Goal: Task Accomplishment & Management: Manage account settings

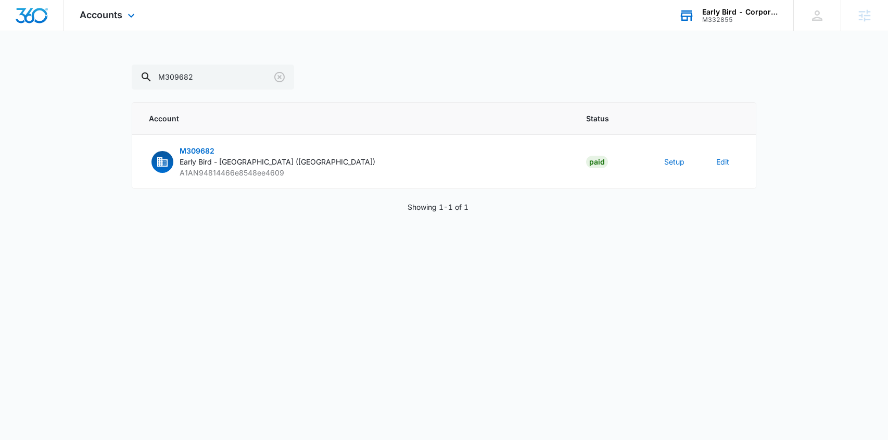
click at [745, 12] on div "Early Bird - Corporate" at bounding box center [740, 12] width 76 height 8
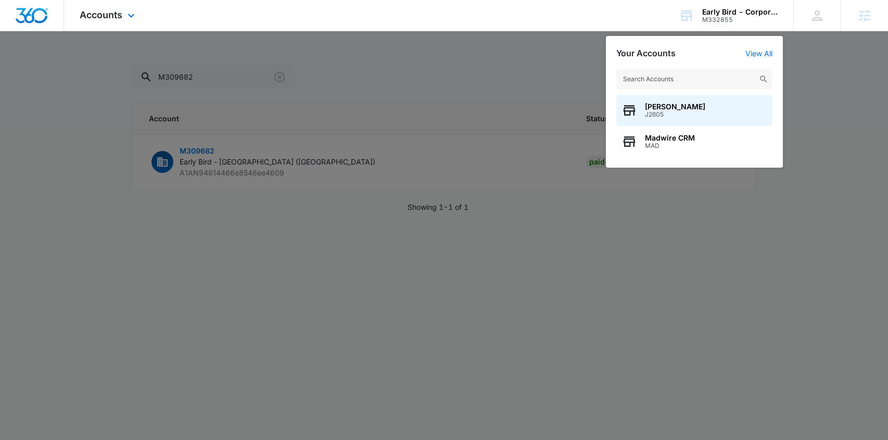
click at [255, 14] on div "Accounts Apps Reputation Websites Forms CRM Email Social Shop Payments POS Cont…" at bounding box center [444, 15] width 888 height 31
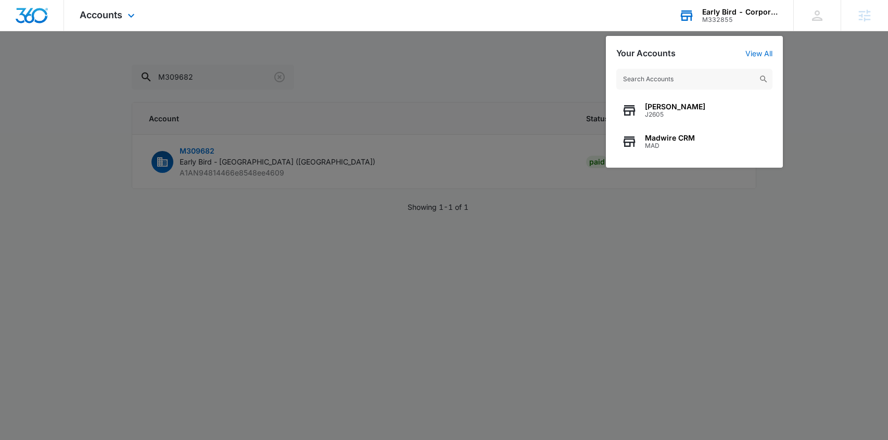
click at [737, 15] on div "Early Bird - Corporate" at bounding box center [740, 12] width 76 height 8
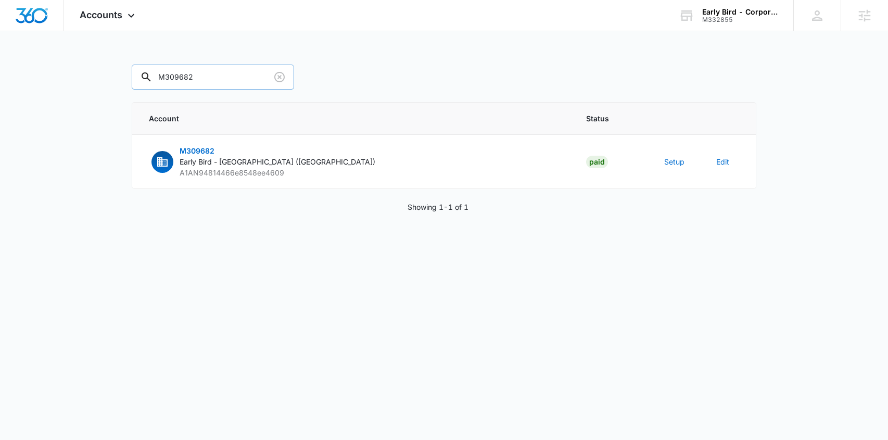
click at [198, 73] on input "M309682" at bounding box center [213, 77] width 162 height 25
drag, startPoint x: 169, startPoint y: 77, endPoint x: 221, endPoint y: 77, distance: 52.1
click at [221, 77] on input "M309682" at bounding box center [213, 77] width 162 height 25
type input "M332855"
click at [198, 150] on span "M332855" at bounding box center [197, 150] width 35 height 9
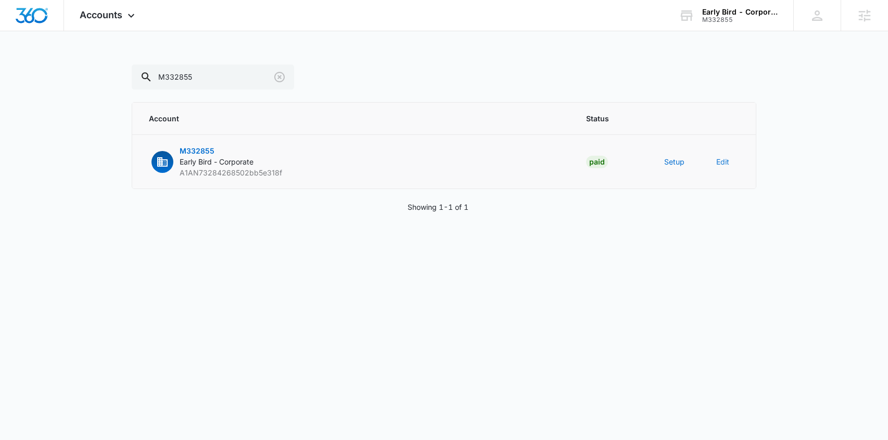
click at [723, 160] on button "Edit" at bounding box center [723, 161] width 13 height 11
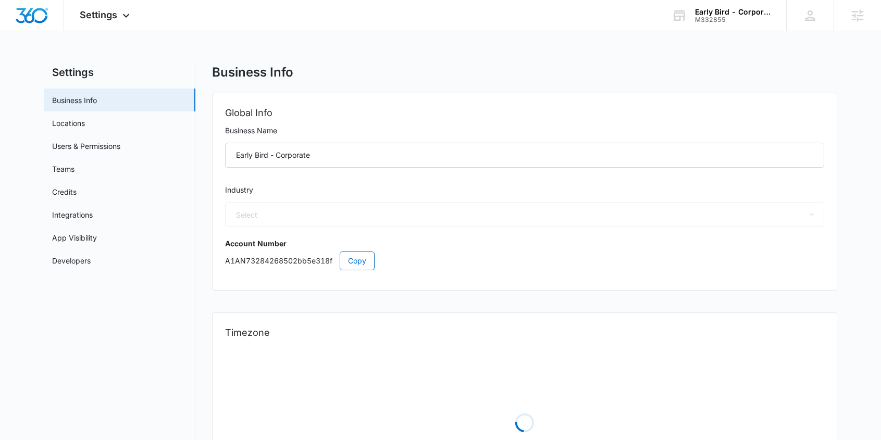
select select "11"
select select "US"
select select "America/Denver"
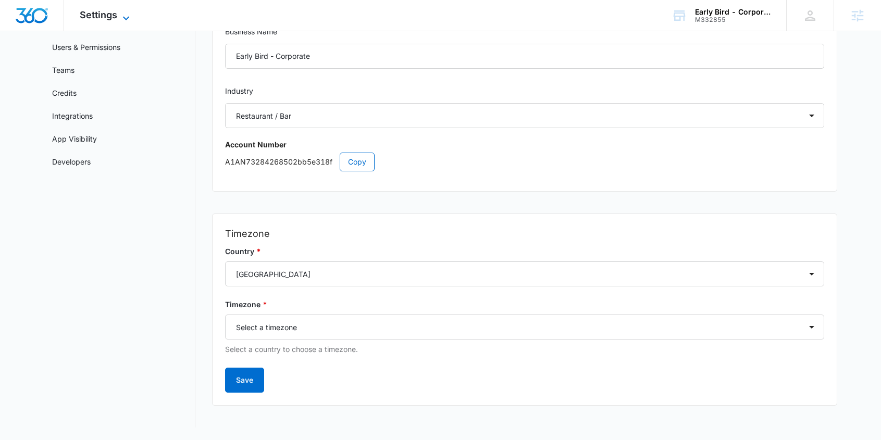
click at [110, 19] on span "Settings" at bounding box center [98, 14] width 37 height 11
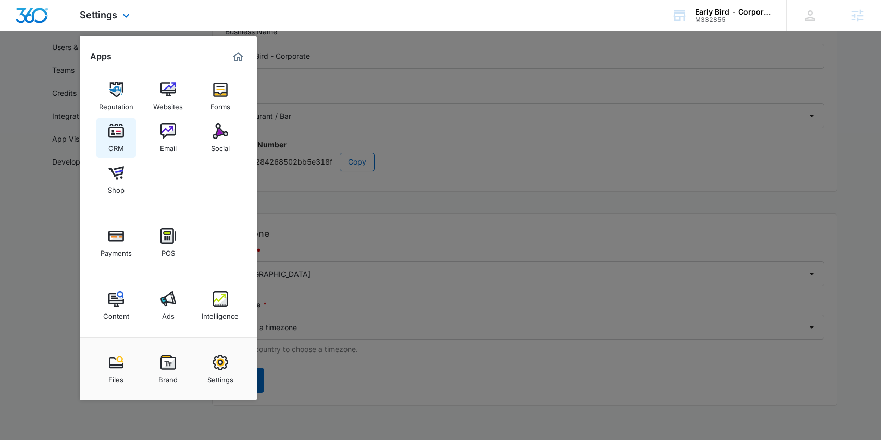
click at [119, 131] on img at bounding box center [116, 131] width 16 height 16
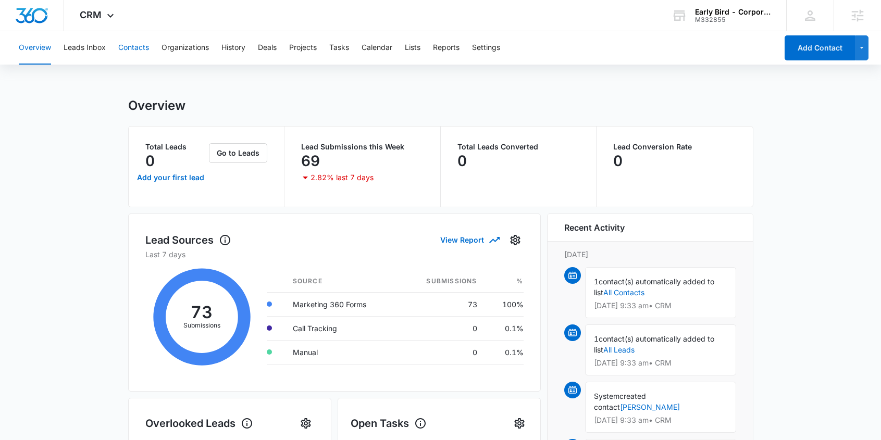
click at [131, 47] on button "Contacts" at bounding box center [133, 47] width 31 height 33
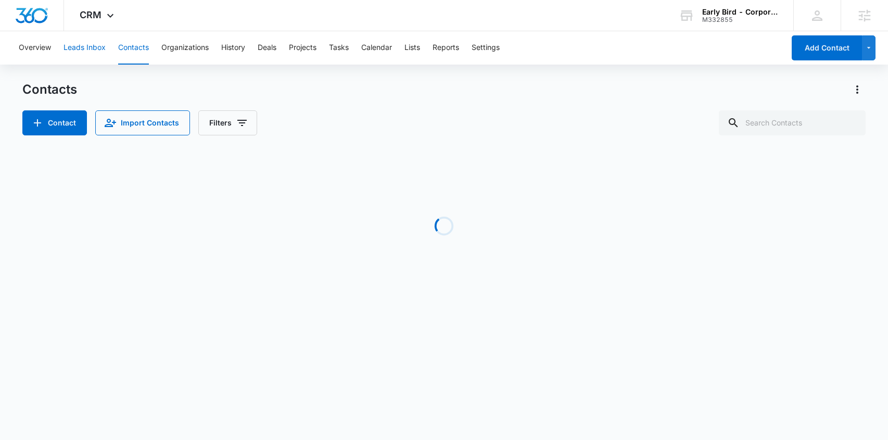
click at [93, 51] on button "Leads Inbox" at bounding box center [85, 47] width 42 height 33
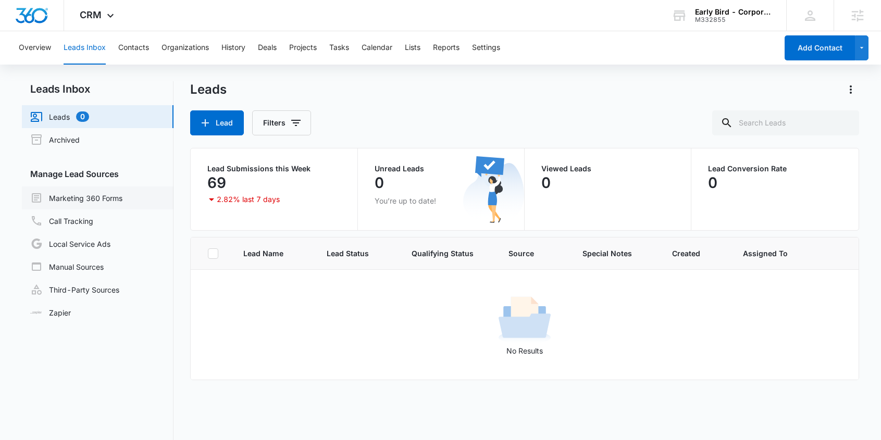
click at [97, 197] on link "Marketing 360 Forms" at bounding box center [76, 198] width 92 height 12
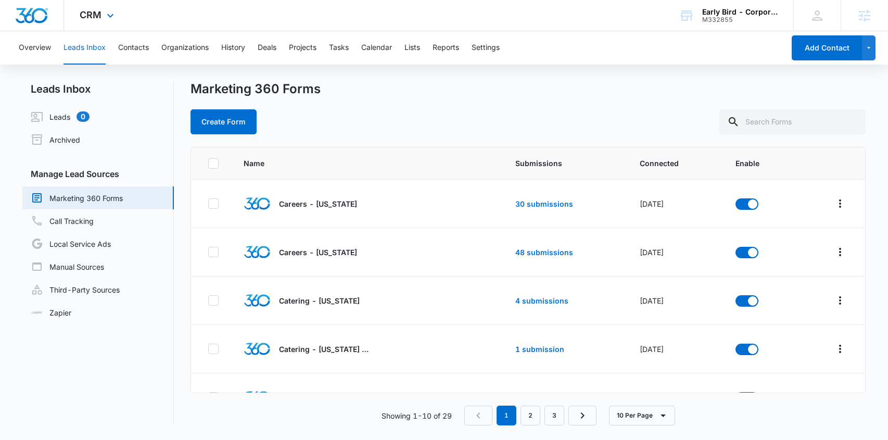
click at [95, 8] on div "CRM Apps Reputation Websites Forms CRM Email Social Shop Payments POS Content A…" at bounding box center [98, 15] width 68 height 31
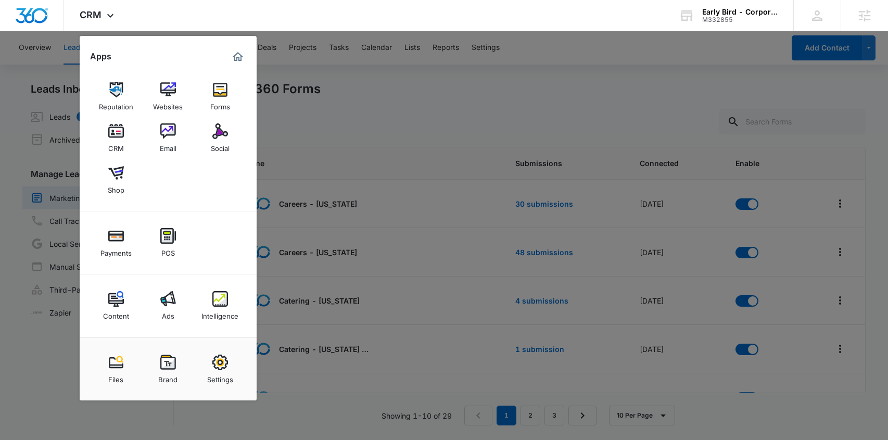
click at [728, 69] on div at bounding box center [444, 220] width 888 height 440
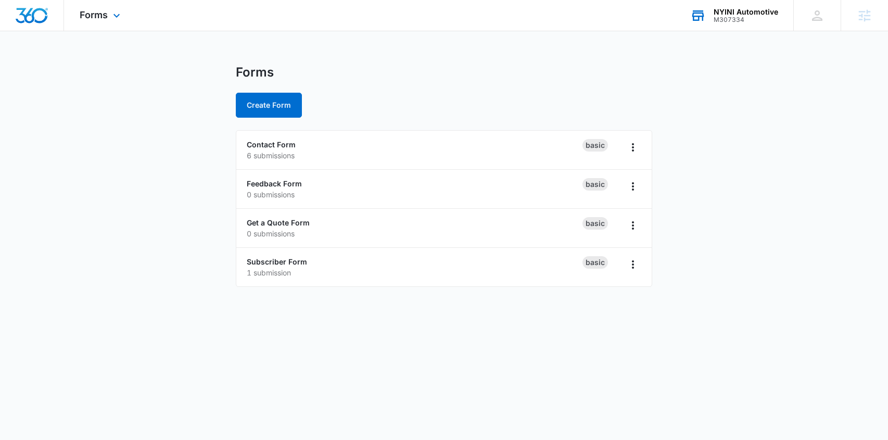
click at [746, 19] on div "M307334" at bounding box center [746, 19] width 65 height 7
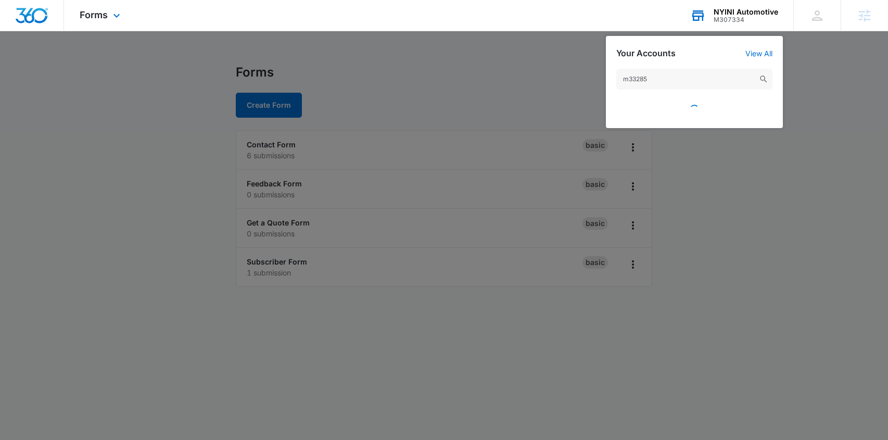
type input "m332855"
click at [682, 82] on input "m332855" at bounding box center [695, 79] width 156 height 21
drag, startPoint x: 660, startPoint y: 81, endPoint x: 582, endPoint y: 74, distance: 77.9
click at [582, 31] on nav "Forms Apps Reputation Forms CRM Email Social POS Content Ads Intelligence Files…" at bounding box center [444, 15] width 888 height 31
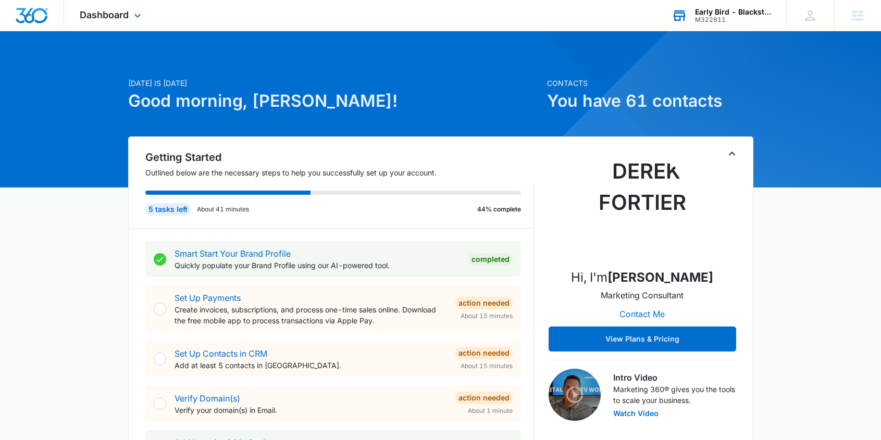
click at [726, 21] on div "M322811" at bounding box center [733, 19] width 76 height 7
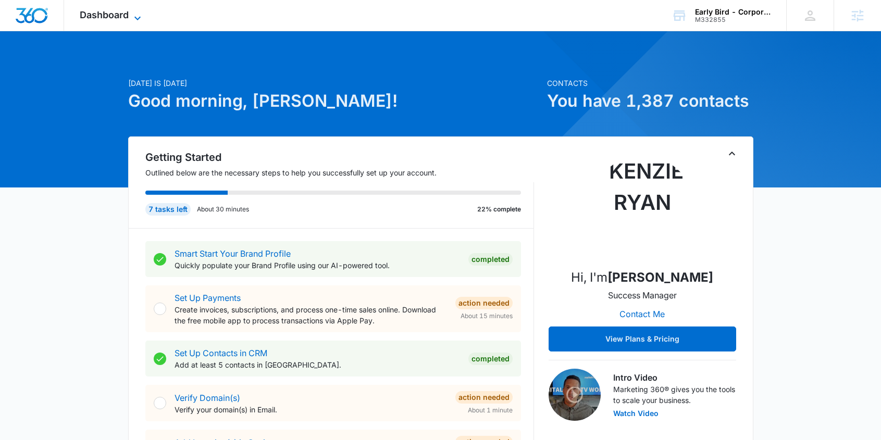
click at [122, 16] on span "Dashboard" at bounding box center [104, 14] width 49 height 11
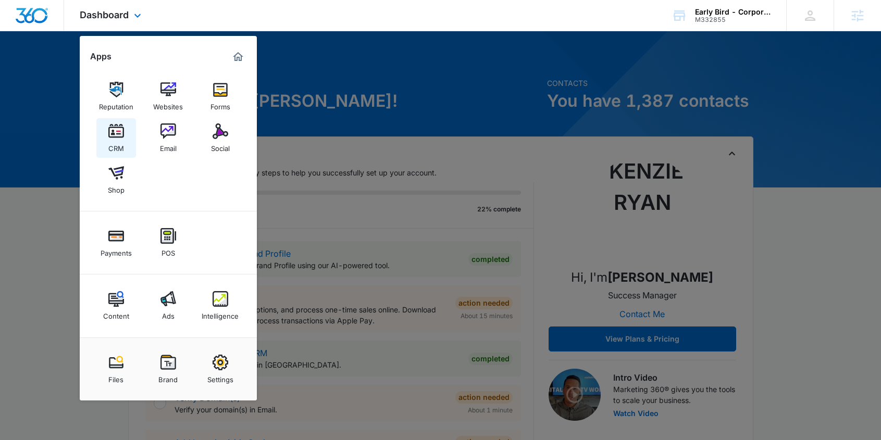
click at [117, 136] on img at bounding box center [116, 131] width 16 height 16
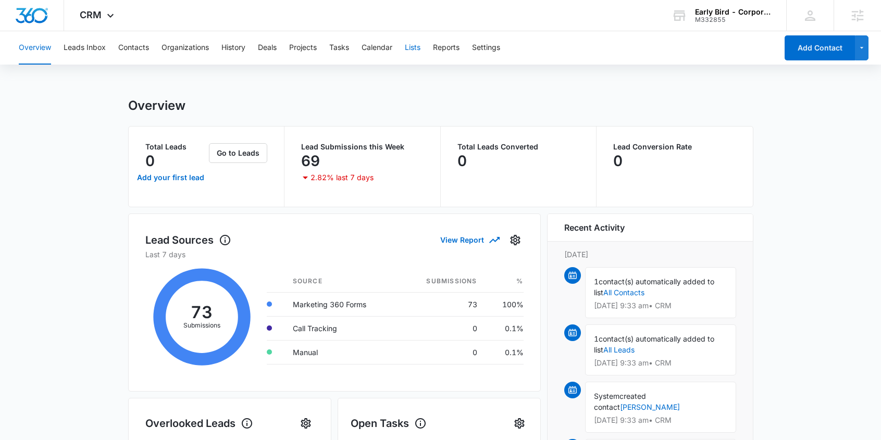
click at [411, 49] on button "Lists" at bounding box center [413, 47] width 16 height 33
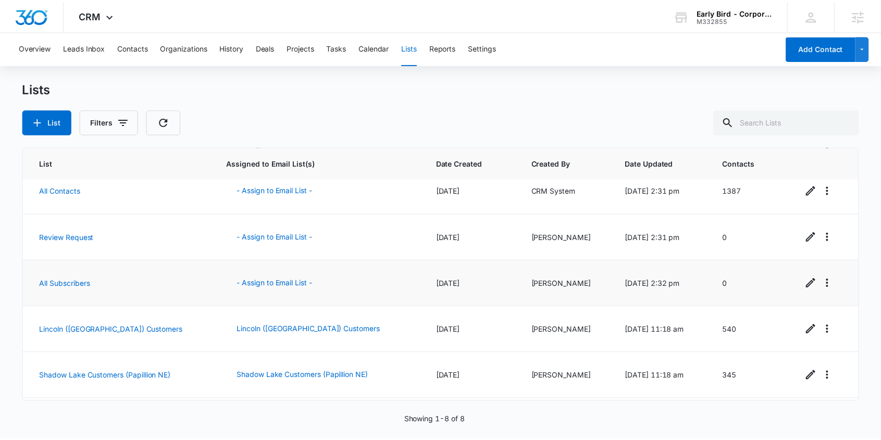
scroll to position [148, 0]
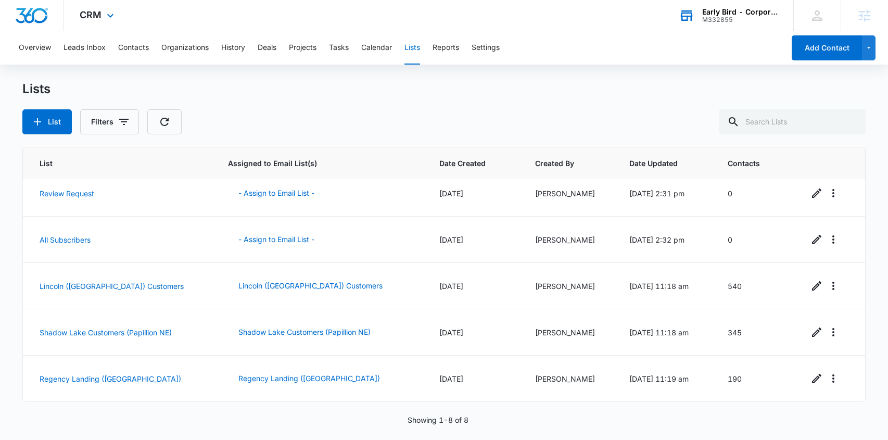
click at [721, 15] on div "Early Bird - Corporate" at bounding box center [740, 12] width 76 height 8
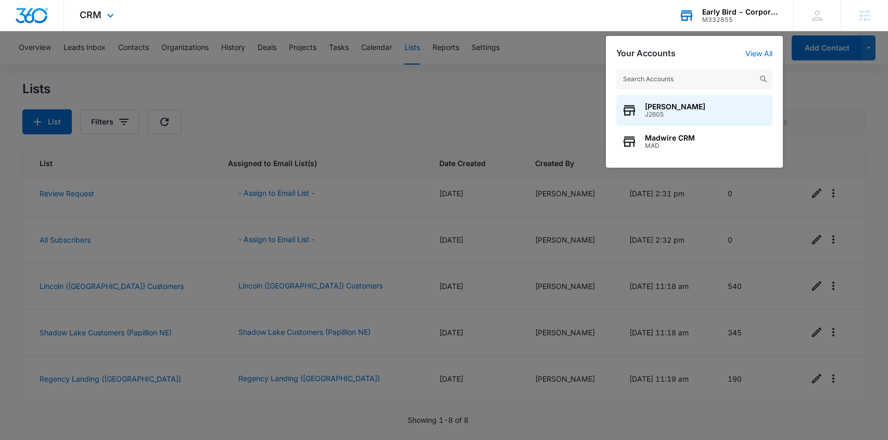
click at [699, 76] on input "text" at bounding box center [695, 79] width 156 height 21
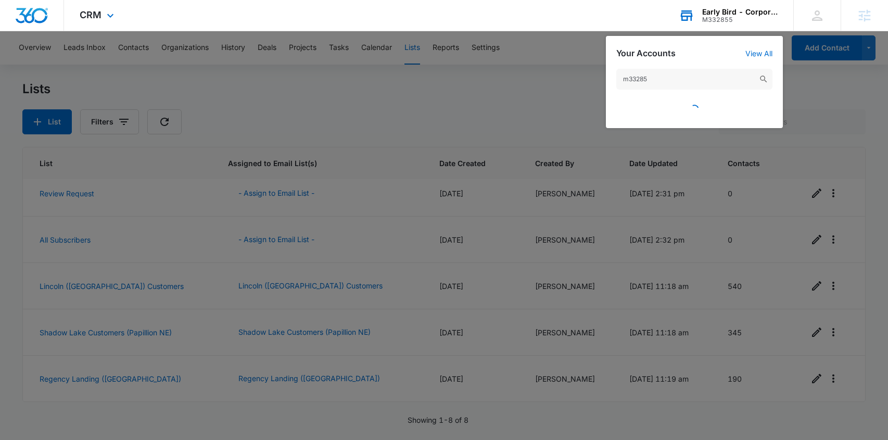
type input "m332855"
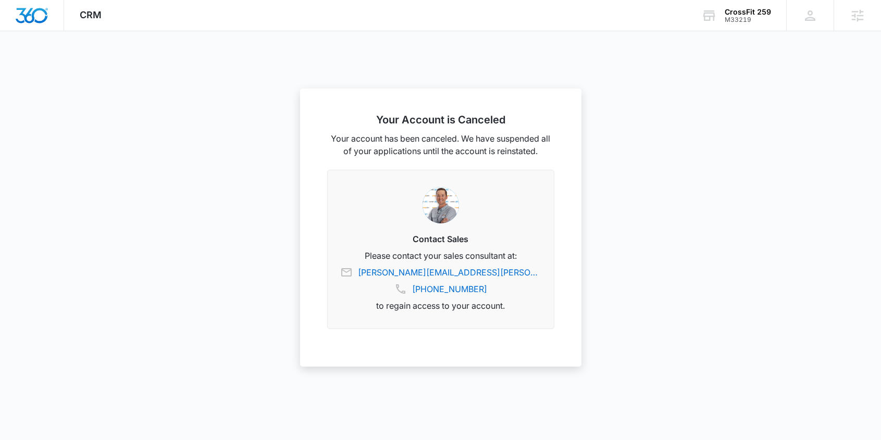
drag, startPoint x: 745, startPoint y: 16, endPoint x: 748, endPoint y: 32, distance: 17.0
click at [745, 16] on div "M33219" at bounding box center [747, 19] width 46 height 7
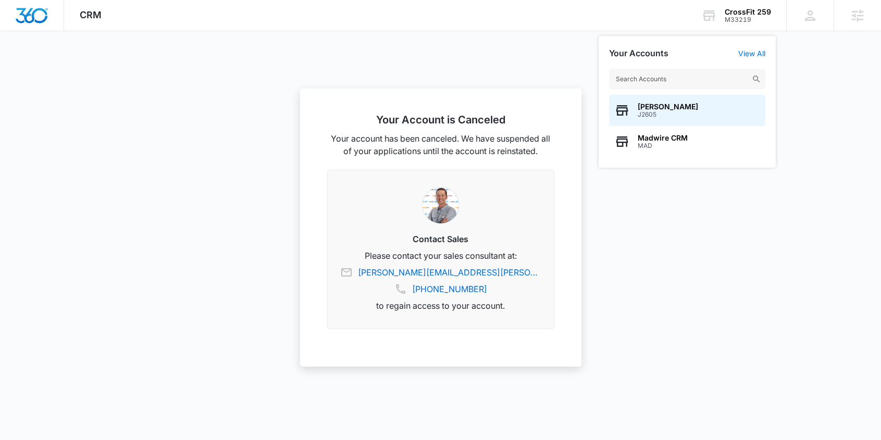
click at [648, 82] on input "text" at bounding box center [687, 79] width 156 height 21
type input "m332855"
click at [676, 110] on span "Early Bird - Corporate" at bounding box center [676, 107] width 79 height 8
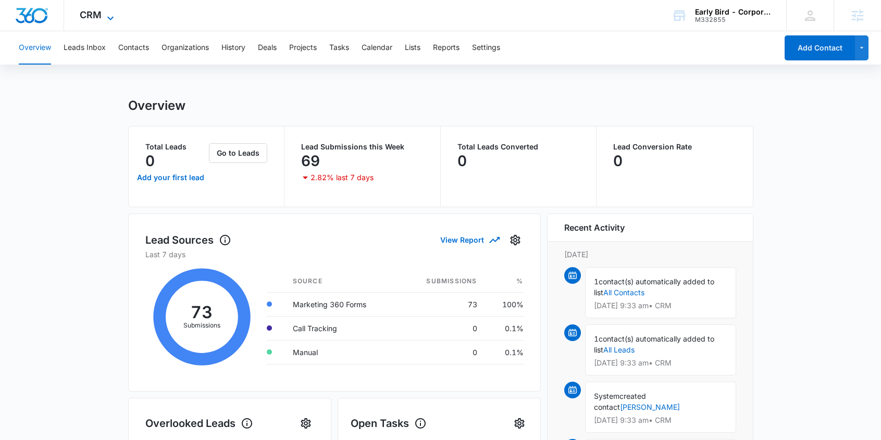
drag, startPoint x: 63, startPoint y: 15, endPoint x: 94, endPoint y: 13, distance: 30.8
click at [65, 15] on div "CRM Apps Reputation Websites Forms CRM Email Social Shop Payments POS Content A…" at bounding box center [440, 15] width 881 height 31
click at [98, 12] on span "CRM" at bounding box center [91, 14] width 22 height 11
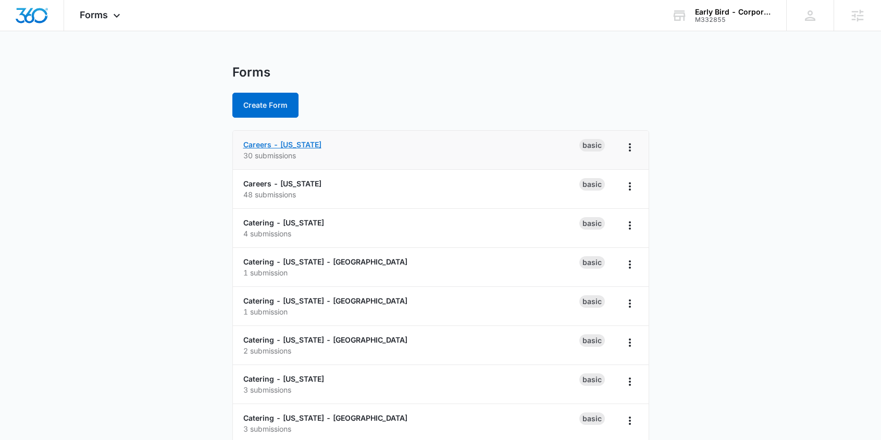
click at [265, 145] on link "Careers - [US_STATE]" at bounding box center [282, 144] width 78 height 9
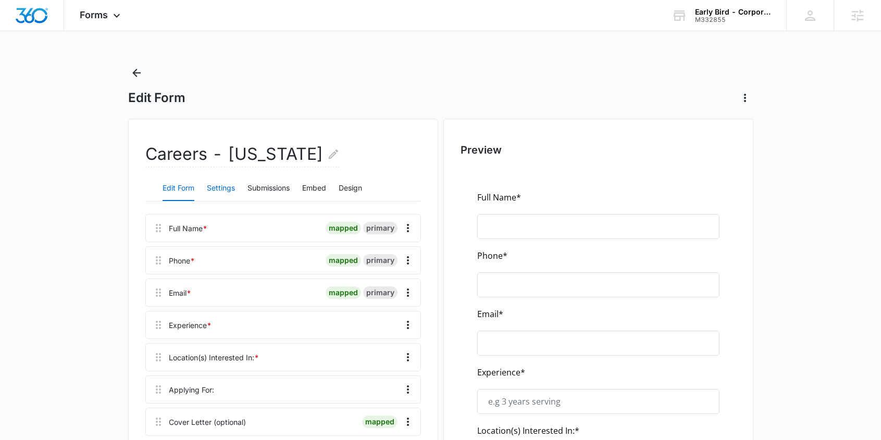
click at [230, 190] on button "Settings" at bounding box center [221, 188] width 28 height 25
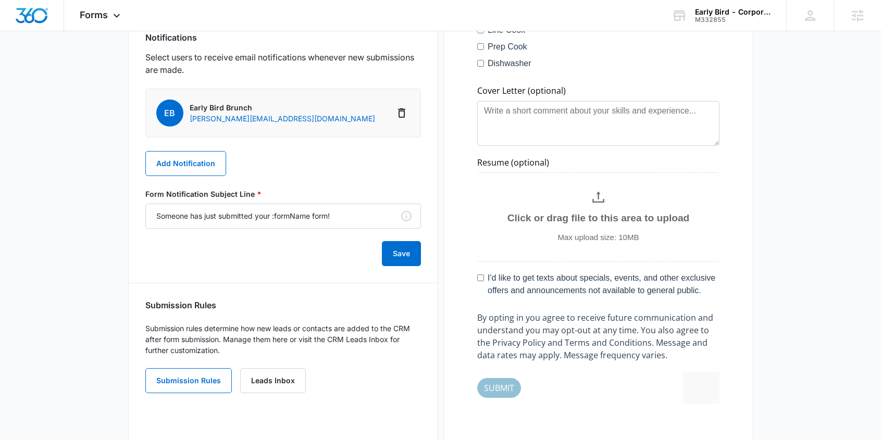
scroll to position [572, 0]
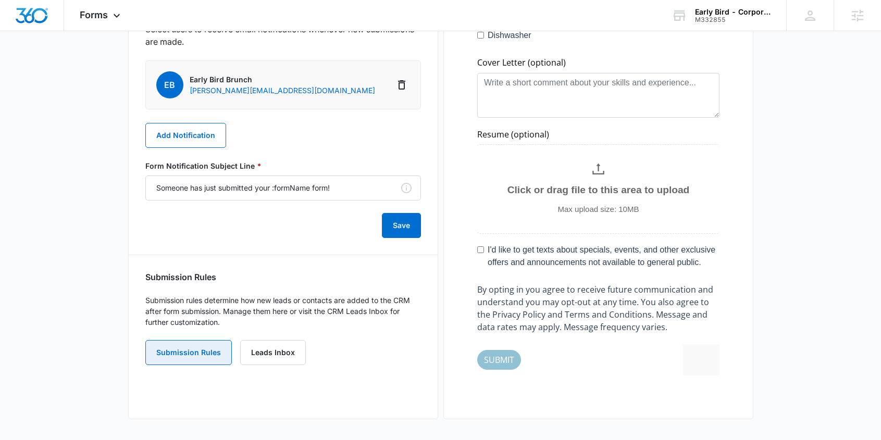
click at [195, 354] on button "Submission Rules" at bounding box center [188, 352] width 86 height 25
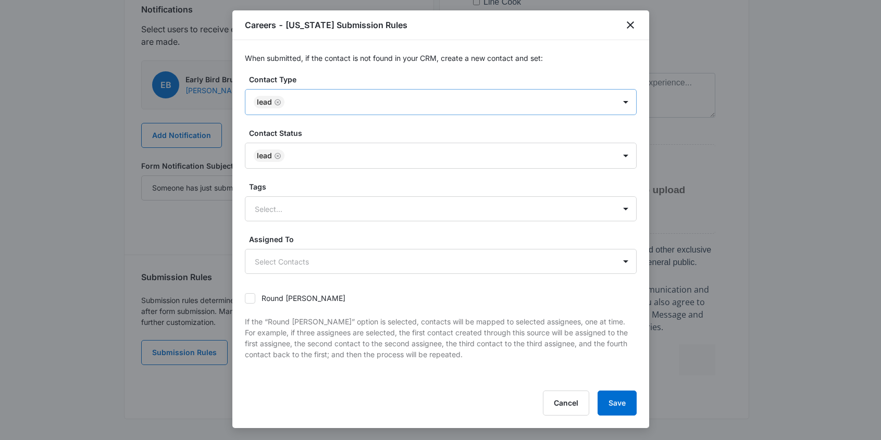
click at [305, 103] on div at bounding box center [444, 102] width 314 height 13
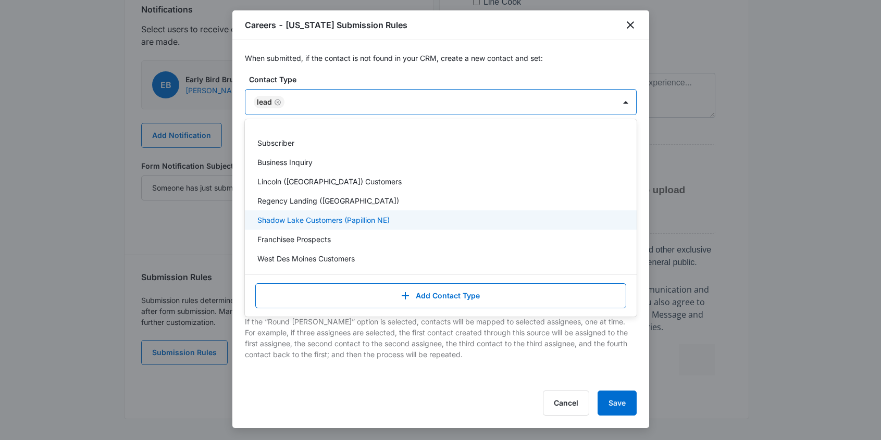
scroll to position [56, 0]
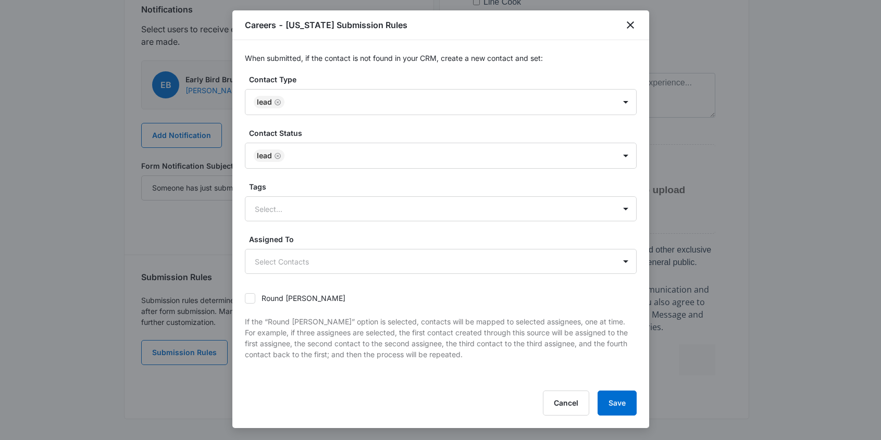
click at [340, 392] on div "Cancel Save" at bounding box center [441, 403] width 392 height 25
click at [631, 21] on icon "close" at bounding box center [630, 25] width 12 height 12
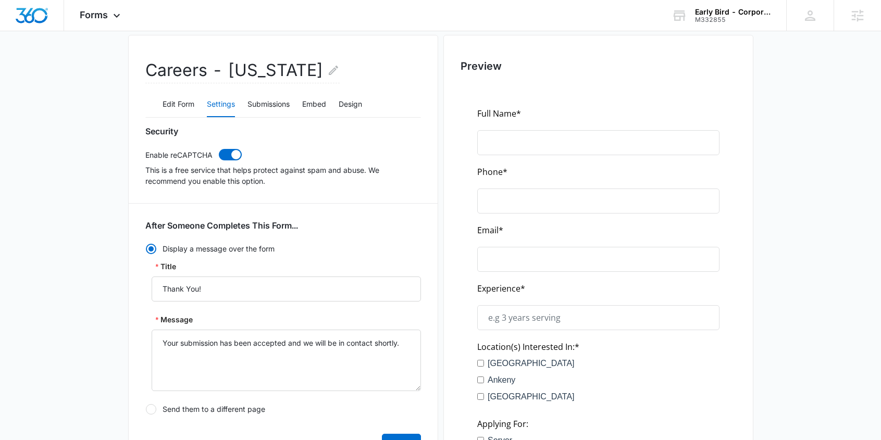
scroll to position [0, 0]
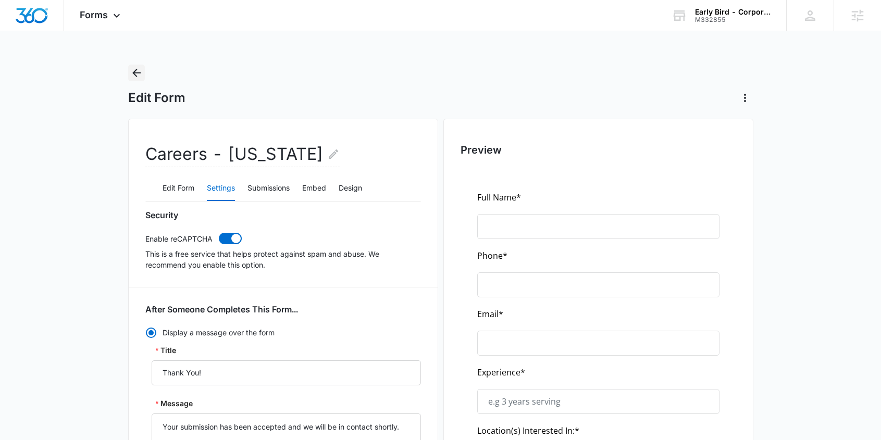
click at [134, 71] on icon "Back" at bounding box center [136, 73] width 8 height 8
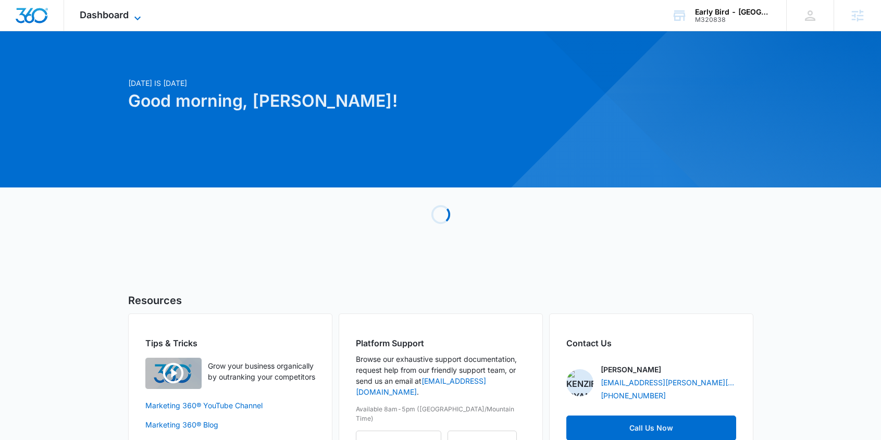
click at [111, 15] on span "Dashboard" at bounding box center [104, 14] width 49 height 11
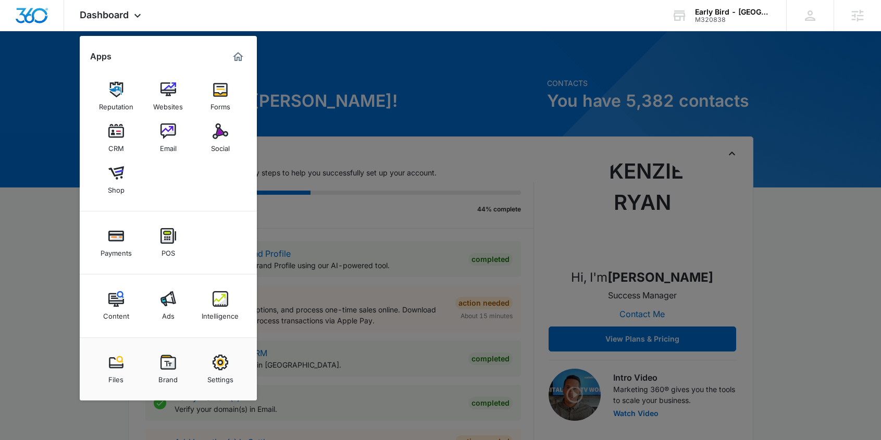
click at [217, 298] on img at bounding box center [220, 299] width 16 height 16
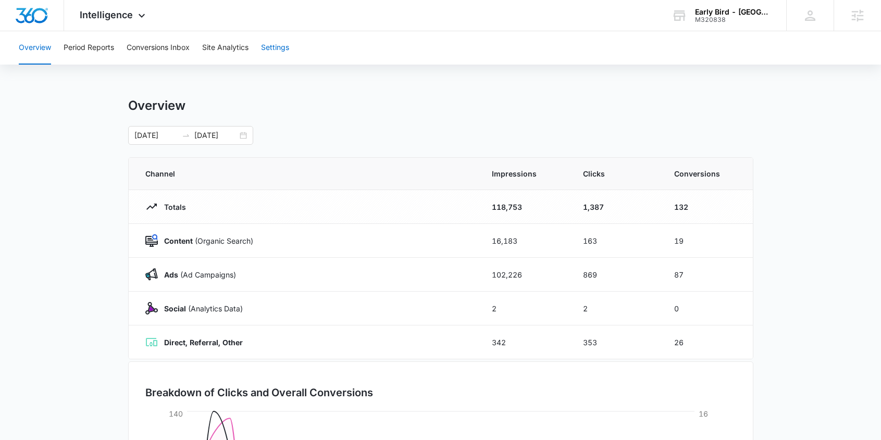
click at [273, 49] on button "Settings" at bounding box center [275, 47] width 28 height 33
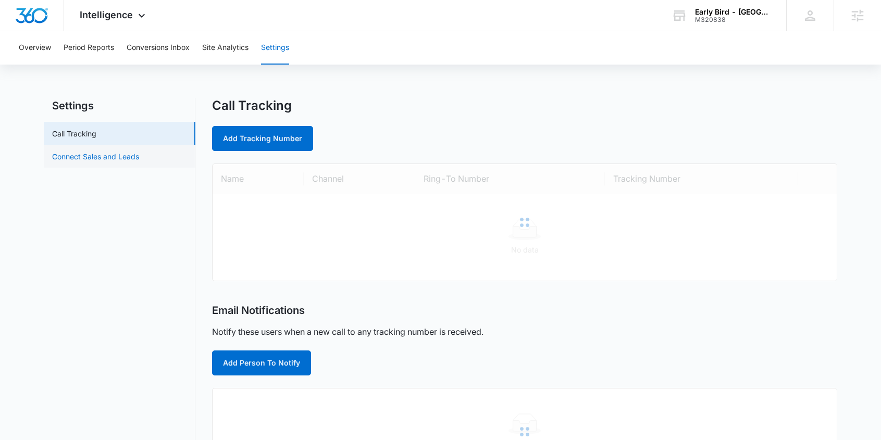
click at [125, 157] on link "Connect Sales and Leads" at bounding box center [95, 156] width 87 height 11
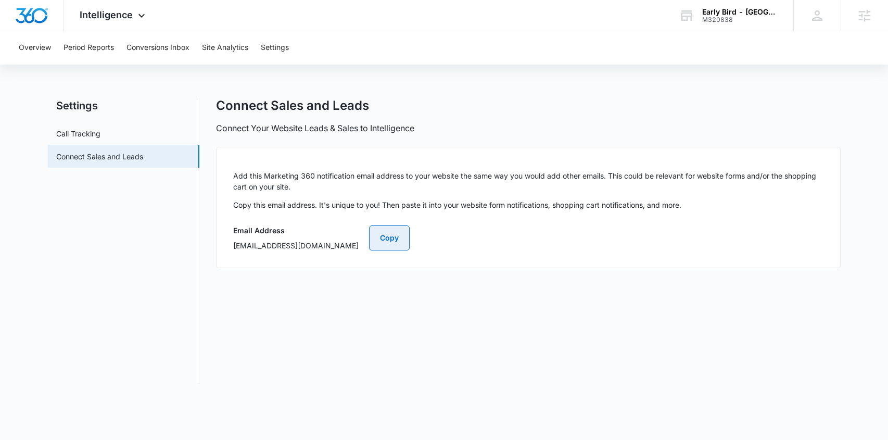
click at [410, 232] on button "Copy" at bounding box center [389, 237] width 41 height 25
click at [127, 8] on div "Intelligence Apps Reputation Websites Forms CRM Email Social Shop Payments POS …" at bounding box center [113, 15] width 99 height 31
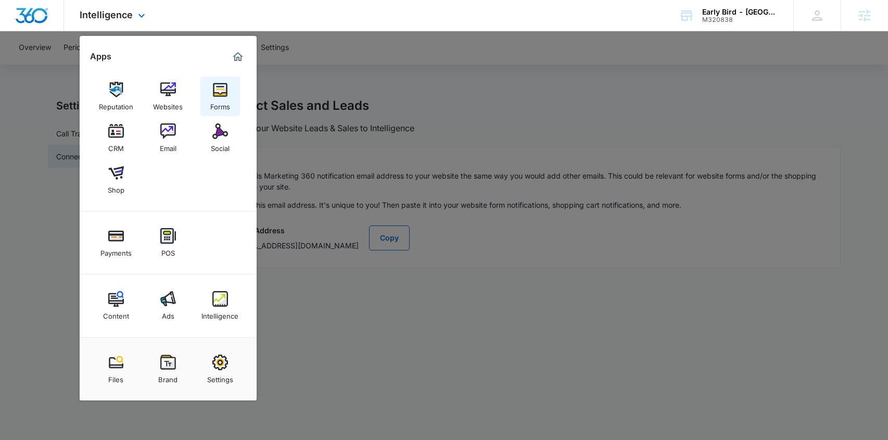
click at [216, 86] on img at bounding box center [220, 90] width 16 height 16
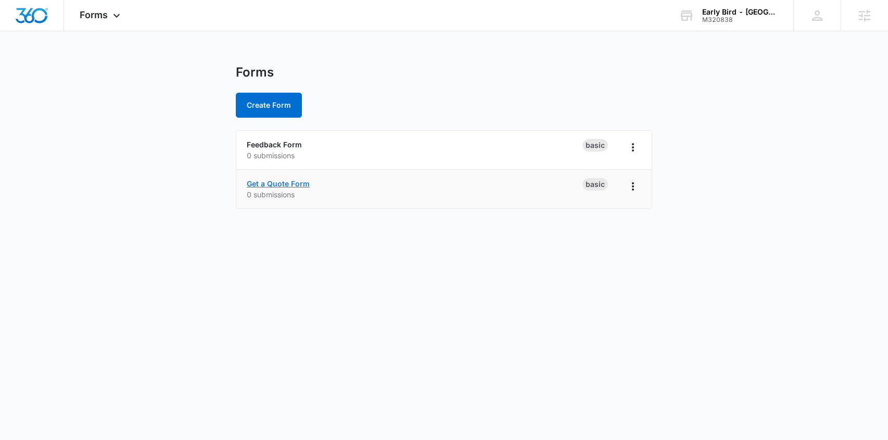
click at [285, 182] on link "Get a Quote Form" at bounding box center [278, 183] width 63 height 9
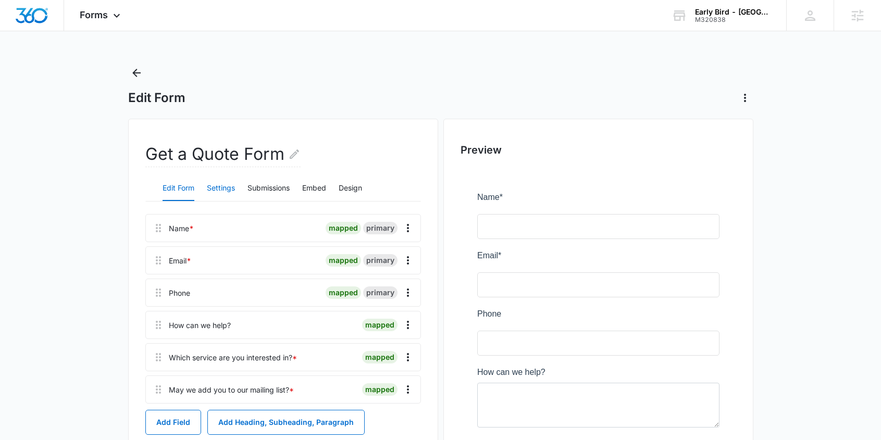
click at [224, 187] on button "Settings" at bounding box center [221, 188] width 28 height 25
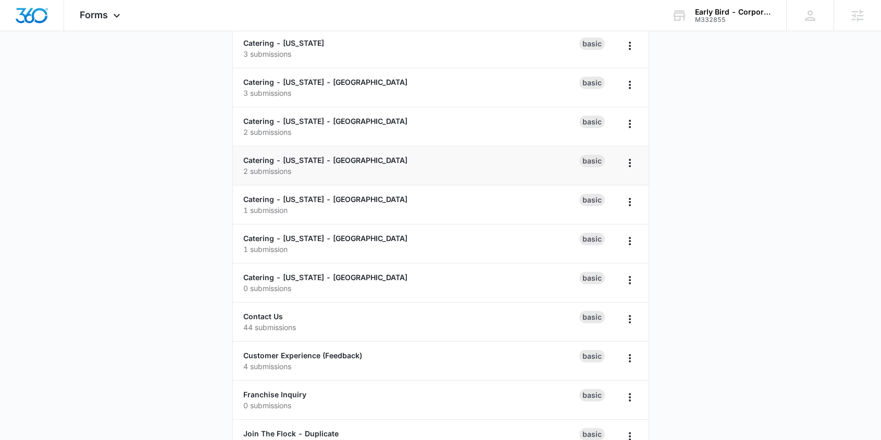
scroll to position [372, 0]
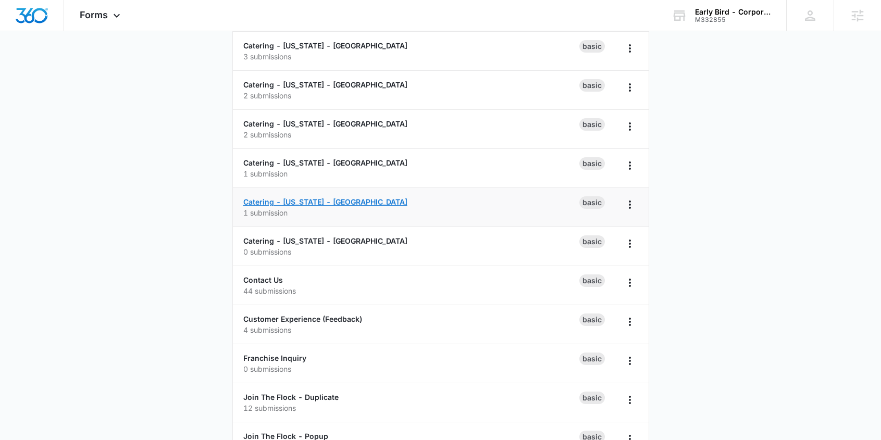
click at [354, 203] on link "Catering - [US_STATE] - [GEOGRAPHIC_DATA]" at bounding box center [325, 201] width 164 height 9
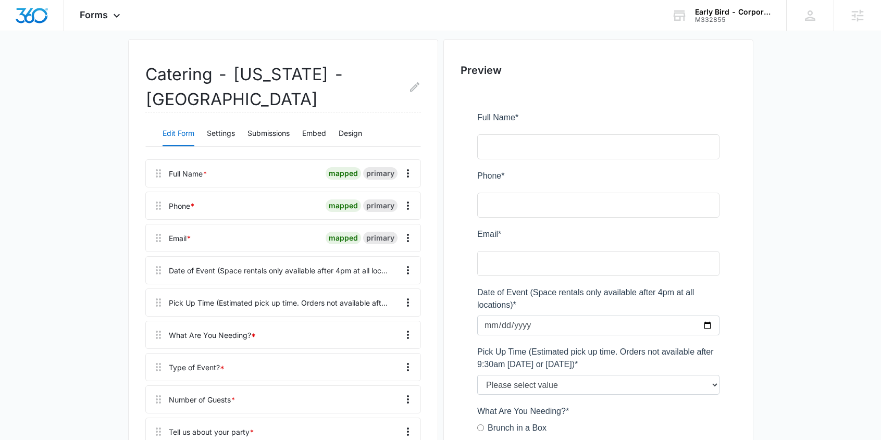
scroll to position [81, 0]
click at [225, 133] on button "Settings" at bounding box center [221, 132] width 28 height 25
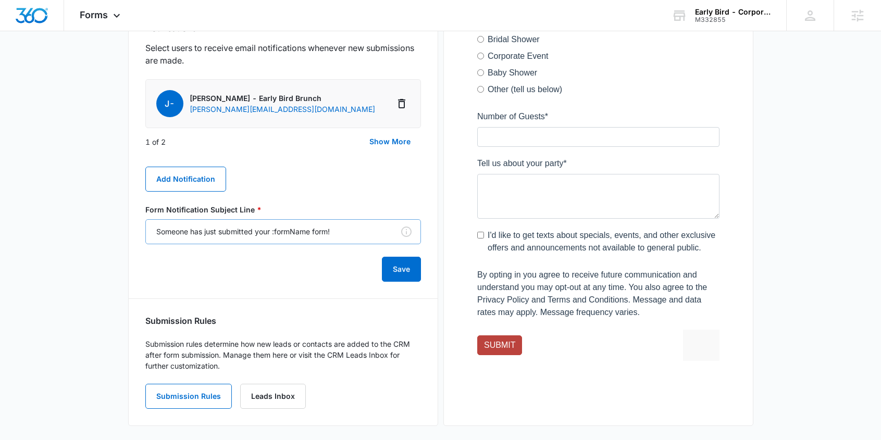
scroll to position [484, 0]
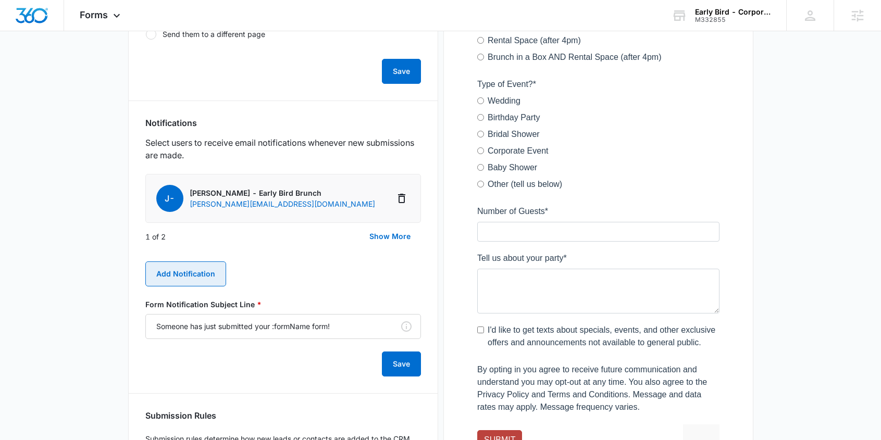
click at [201, 270] on button "Add Notification" at bounding box center [185, 273] width 81 height 25
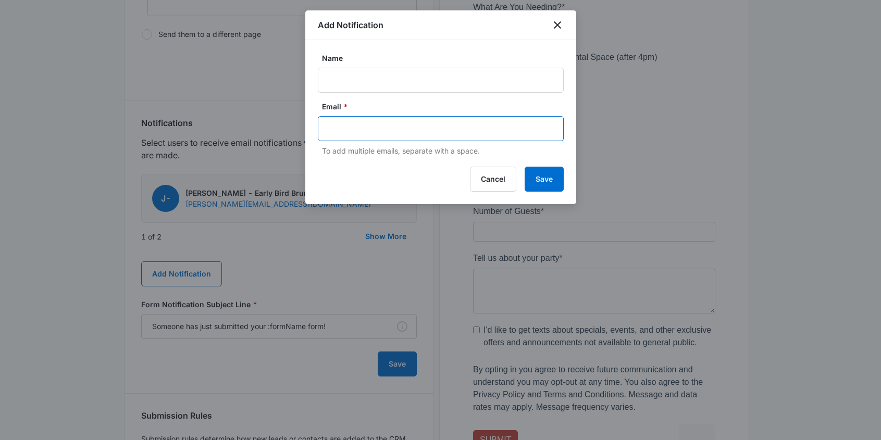
click at [355, 128] on input "text" at bounding box center [442, 129] width 226 height 16
paste input "[EMAIL_ADDRESS][DOMAIN_NAME]"
type input "[EMAIL_ADDRESS][DOMAIN_NAME]"
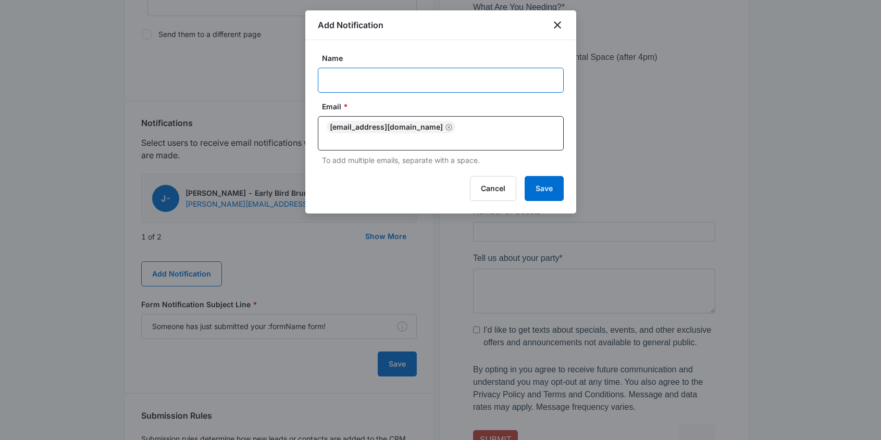
click at [359, 80] on input "Name" at bounding box center [441, 80] width 246 height 25
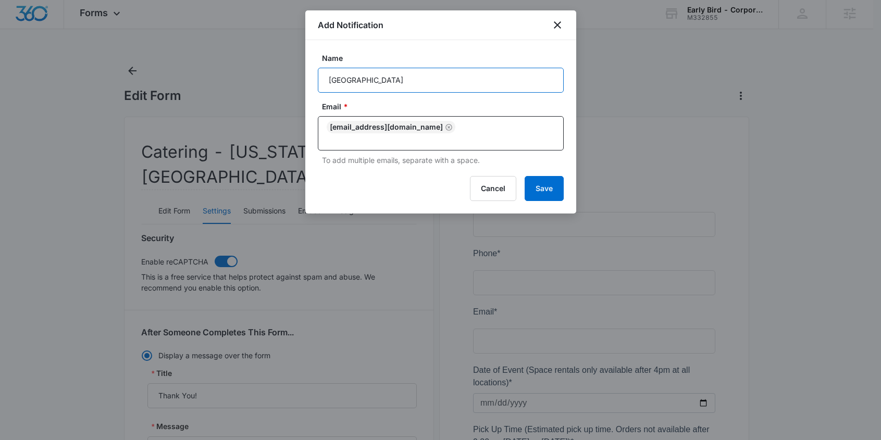
scroll to position [0, 0]
click at [370, 80] on input "[GEOGRAPHIC_DATA]" at bounding box center [441, 80] width 246 height 25
type input "[GEOGRAPHIC_DATA]"
